Goal: Information Seeking & Learning: Learn about a topic

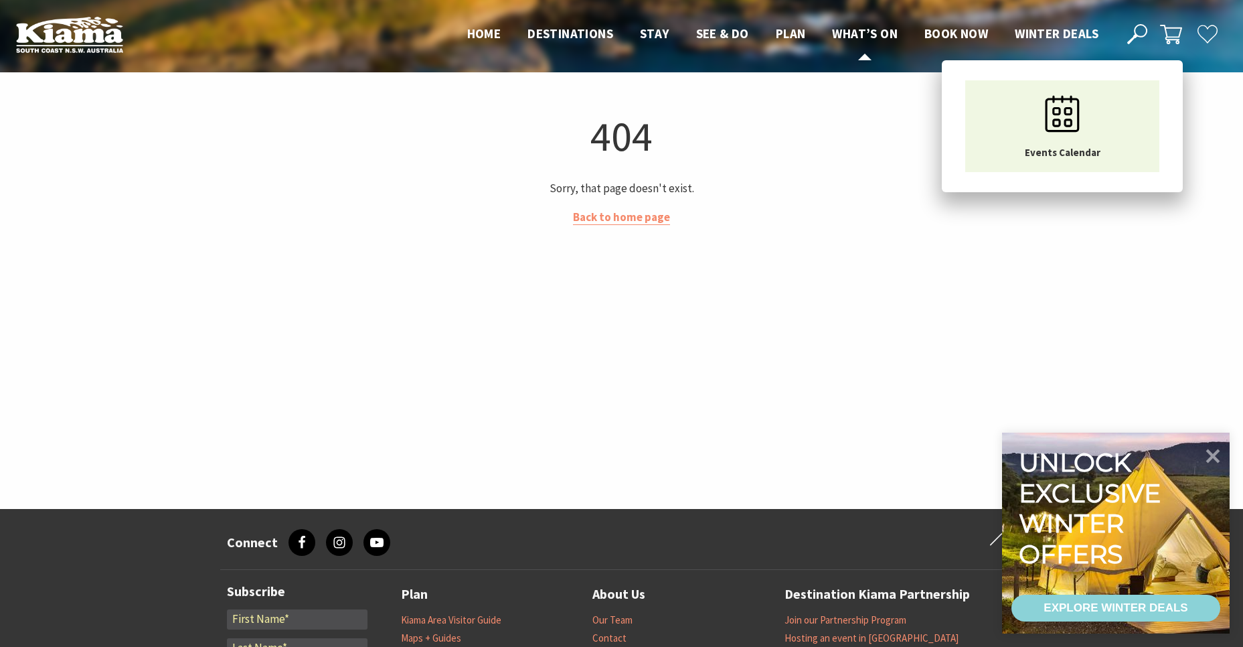
click at [880, 33] on span "What’s On" at bounding box center [865, 33] width 66 height 16
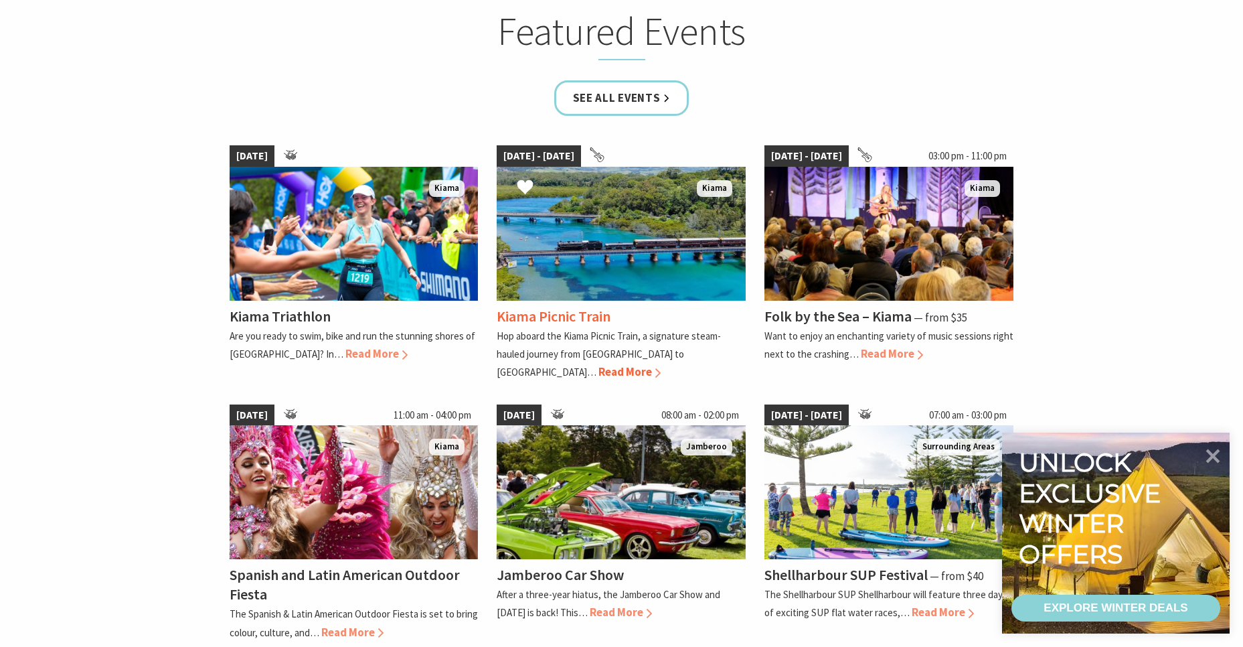
scroll to position [873, 0]
click at [578, 108] on link "See all Events" at bounding box center [621, 97] width 135 height 35
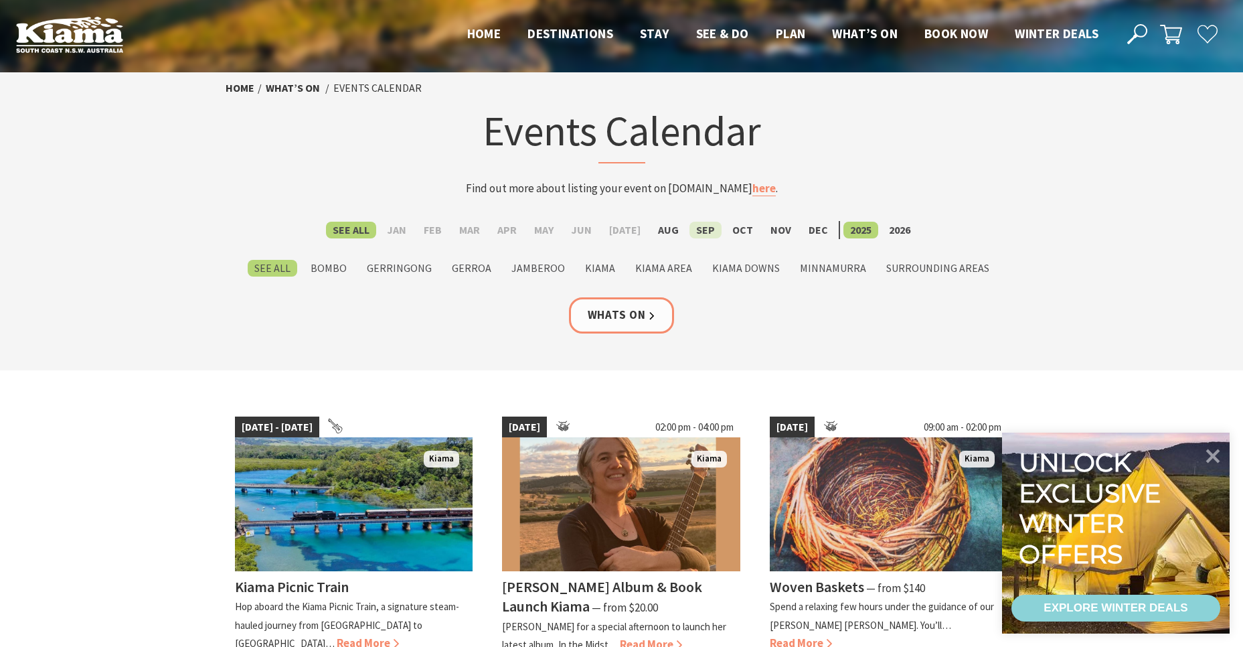
click at [698, 224] on label "Sep" at bounding box center [706, 230] width 32 height 17
click at [0, 0] on input "Sep" at bounding box center [0, 0] width 0 height 0
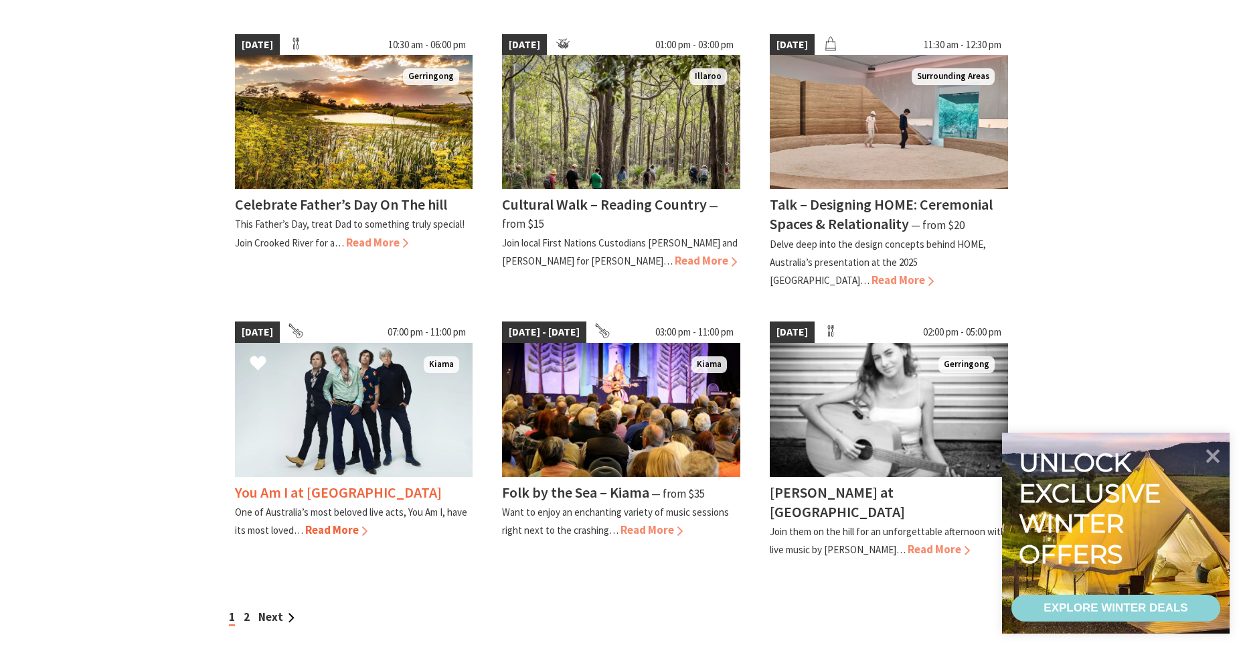
scroll to position [970, 0]
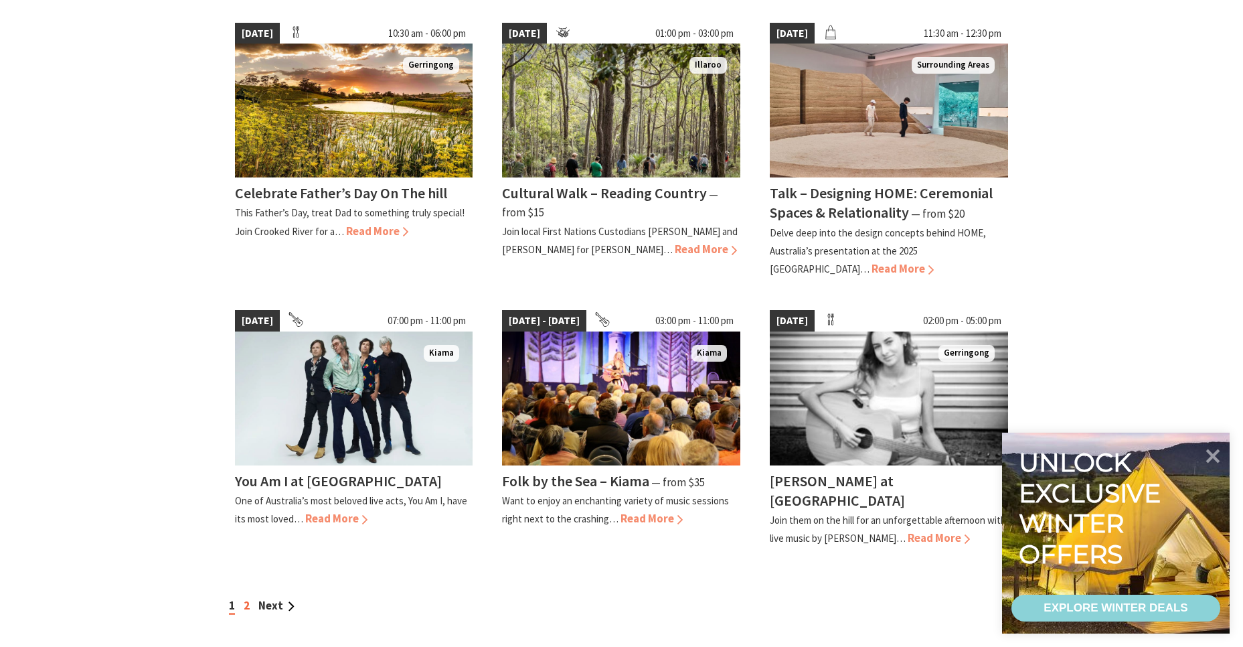
click at [248, 598] on link "2" at bounding box center [247, 605] width 6 height 15
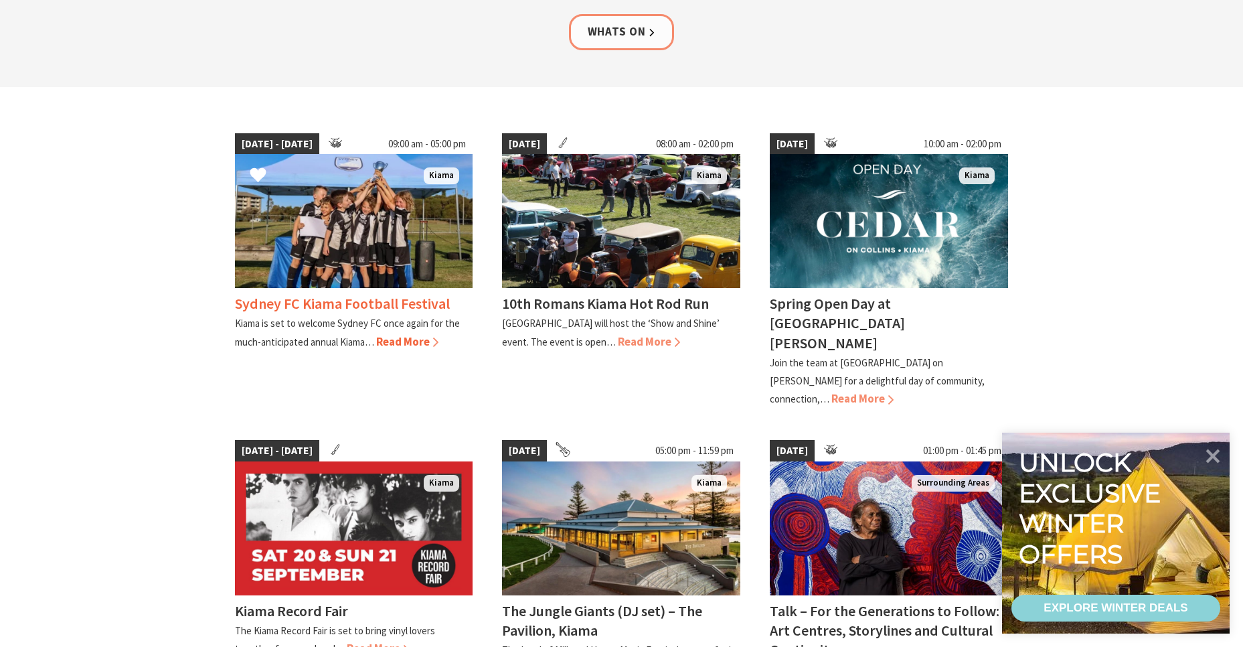
scroll to position [291, 0]
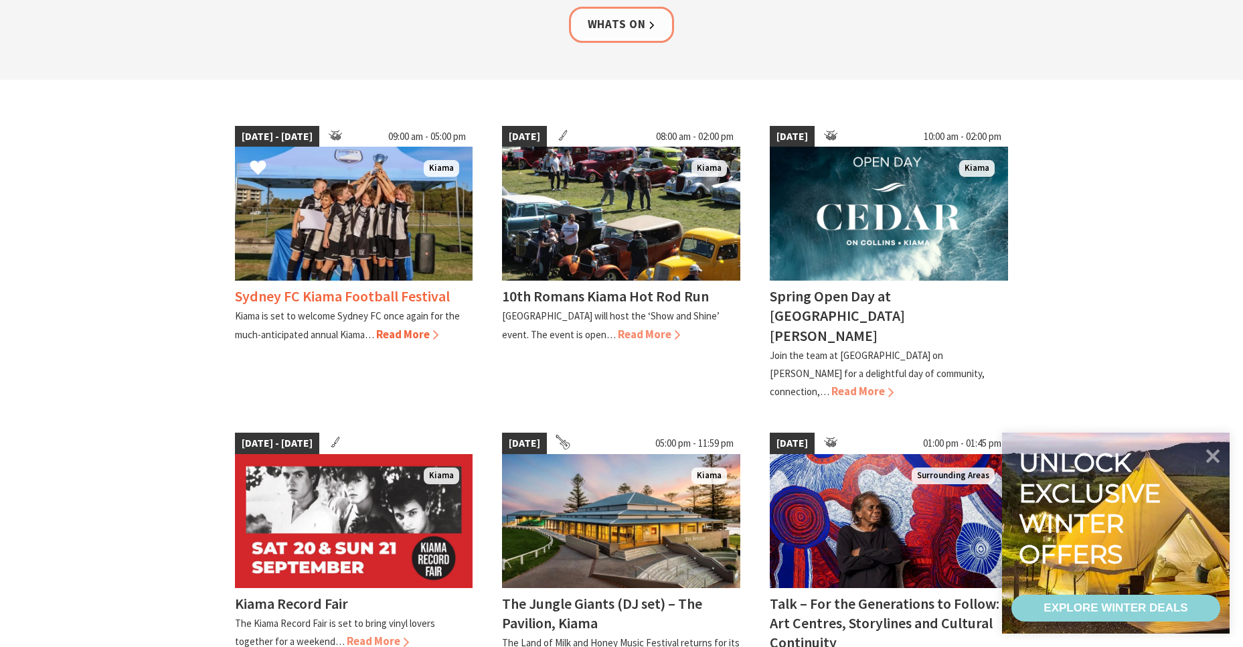
click at [281, 242] on img at bounding box center [354, 214] width 238 height 134
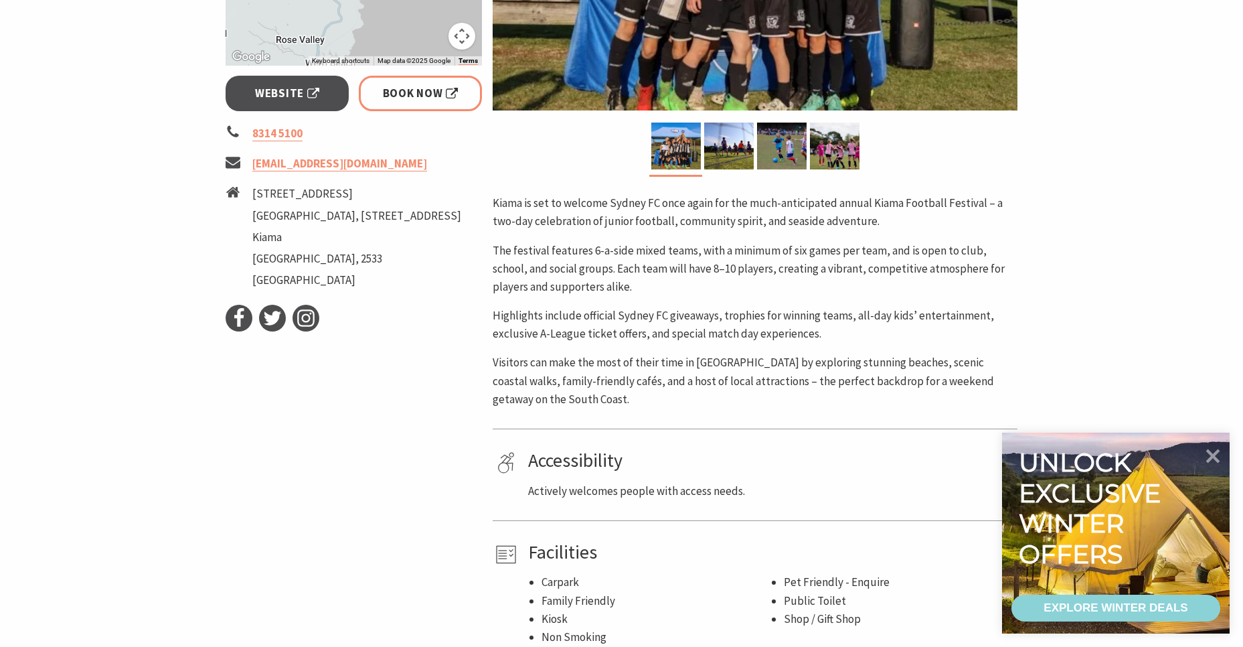
scroll to position [485, 0]
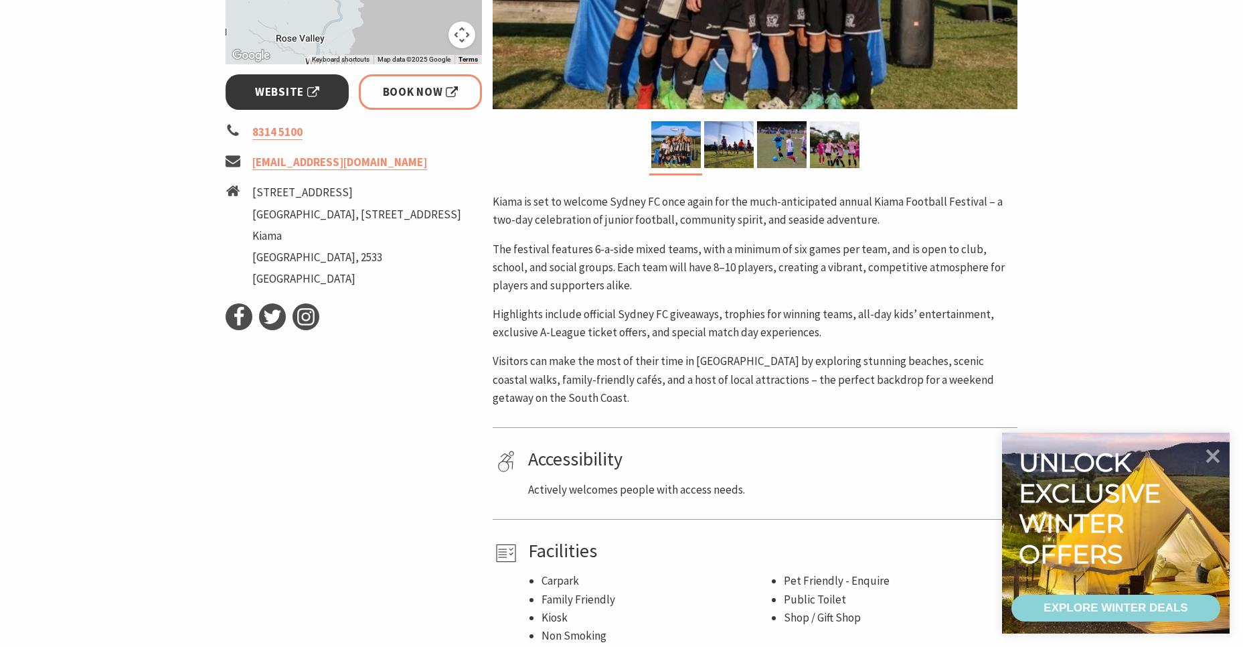
click at [265, 84] on span "Website" at bounding box center [287, 92] width 64 height 18
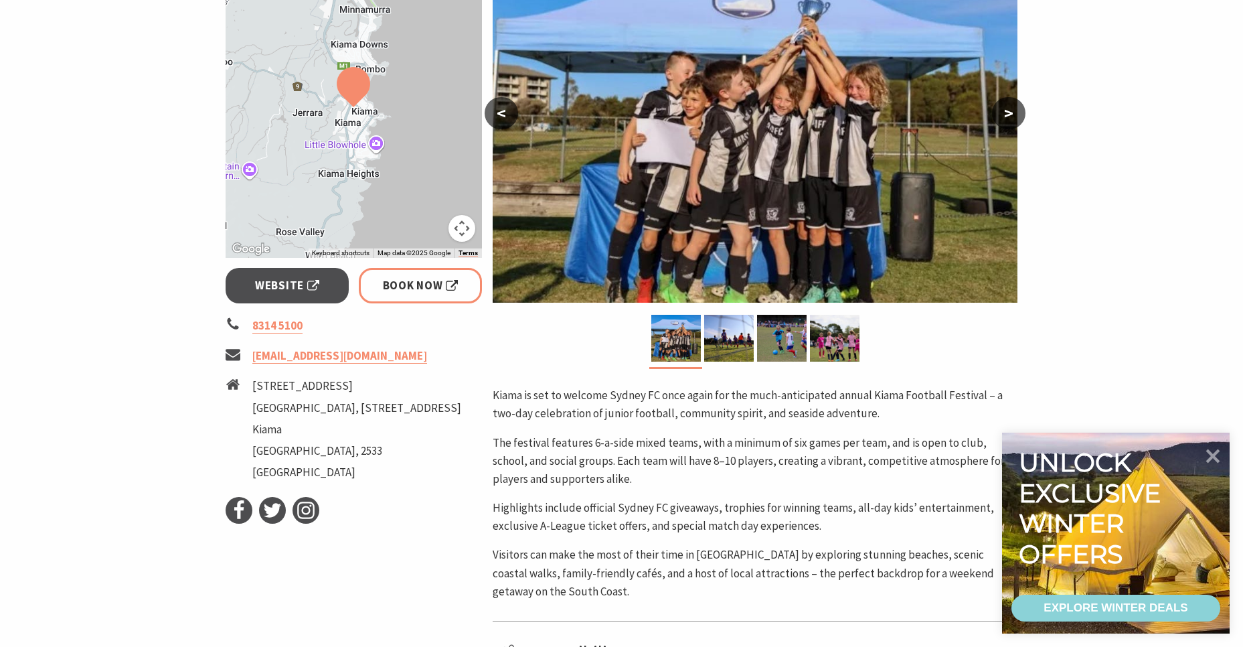
scroll to position [291, 0]
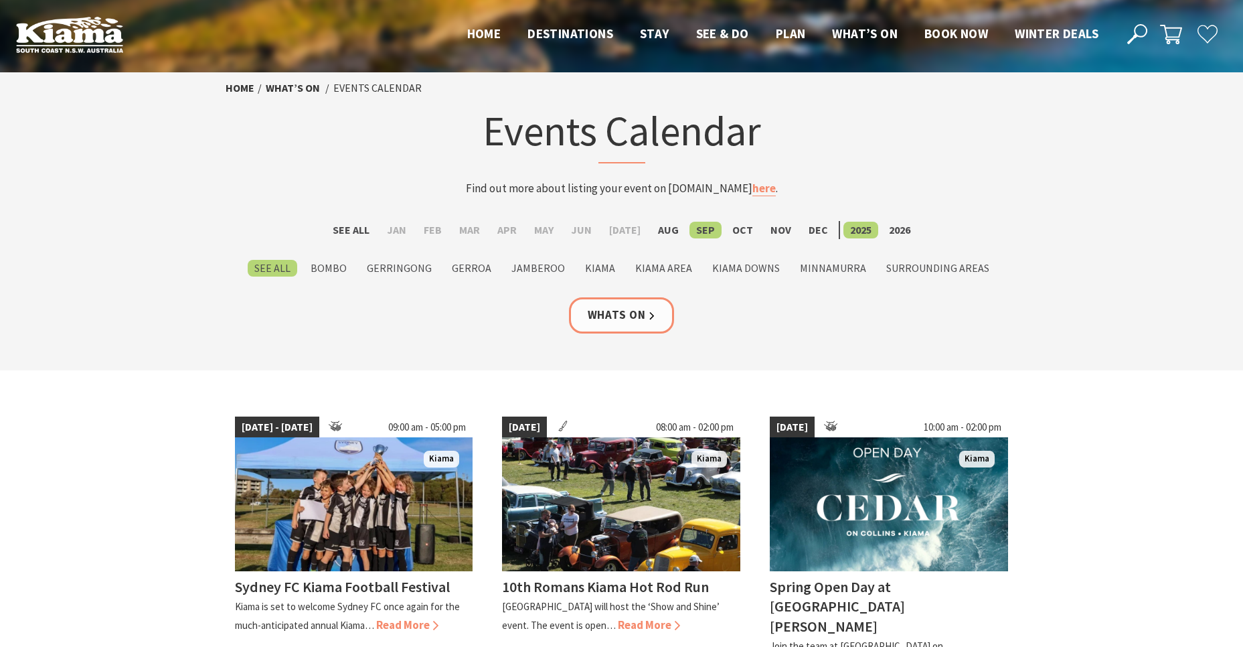
scroll to position [291, 0]
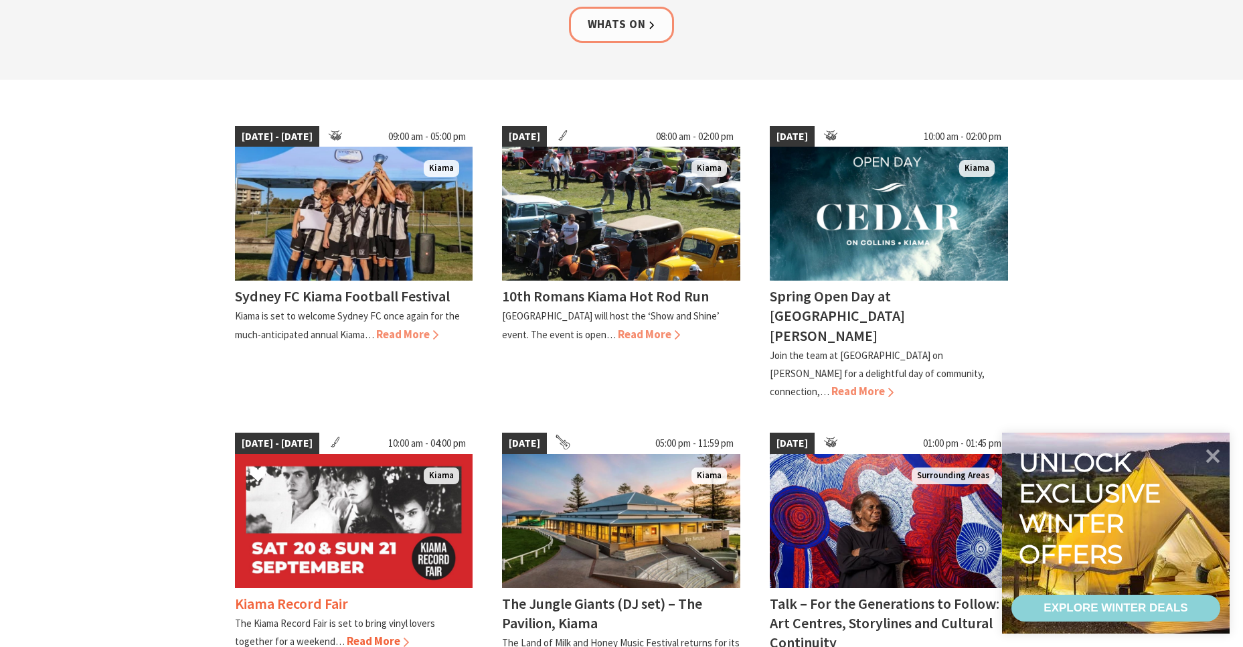
click at [371, 475] on img at bounding box center [354, 521] width 238 height 134
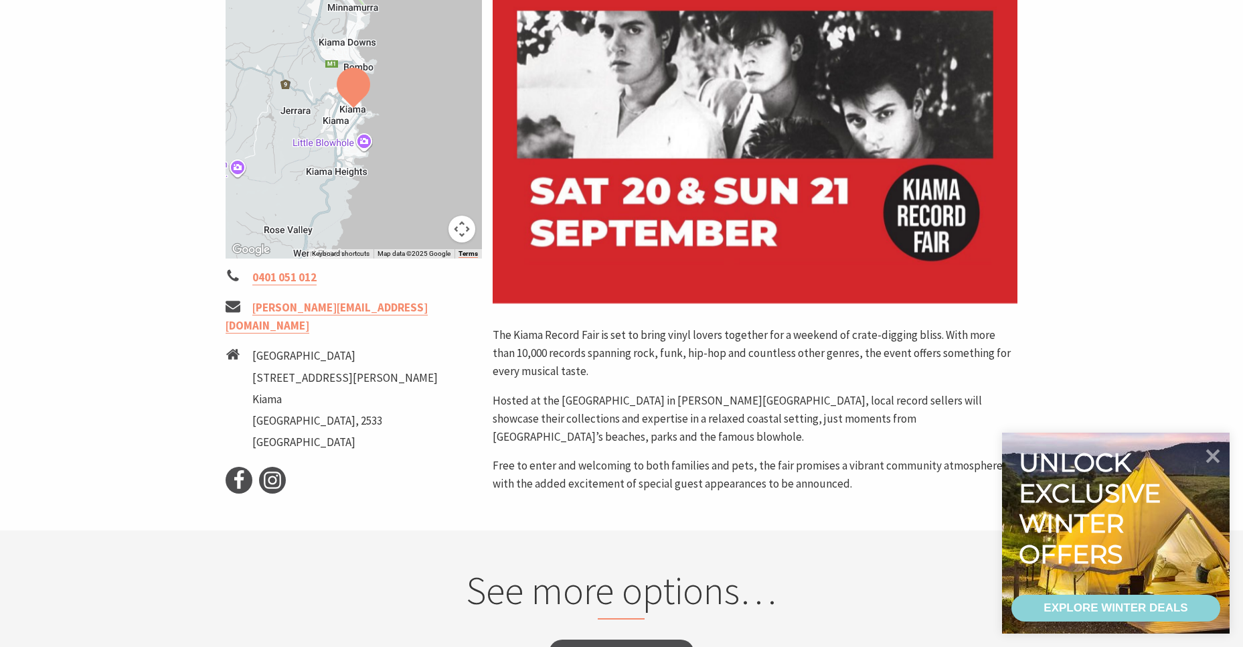
scroll to position [291, 0]
click at [244, 470] on icon at bounding box center [239, 480] width 20 height 20
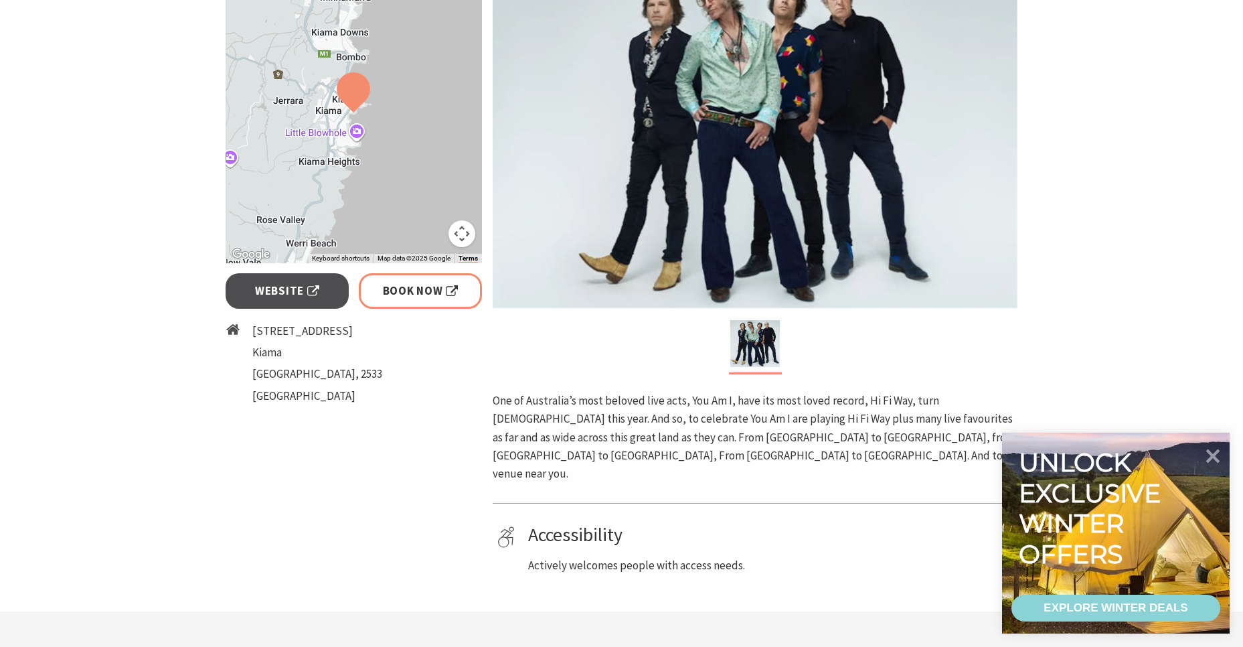
scroll to position [291, 0]
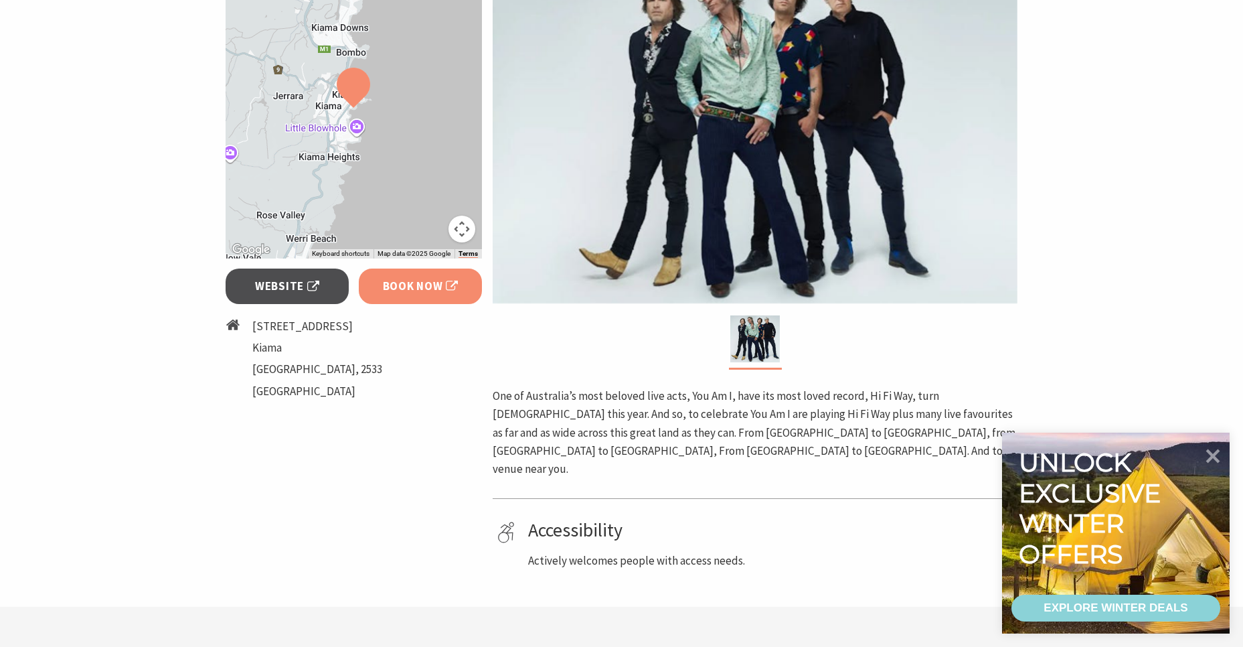
click at [402, 274] on link "Book Now" at bounding box center [421, 285] width 124 height 35
